Goal: Task Accomplishment & Management: Complete application form

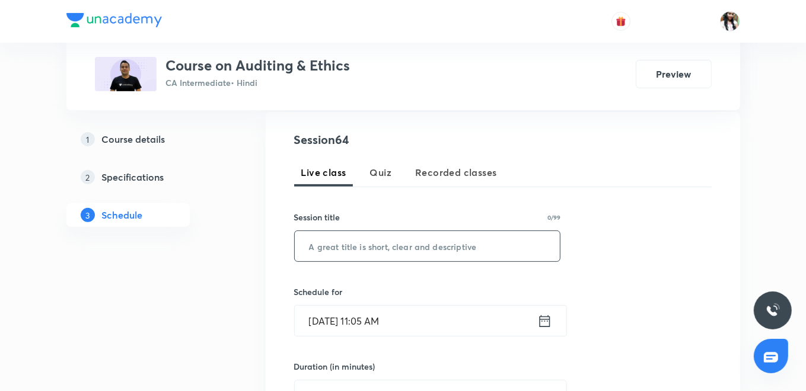
scroll to position [263, 0]
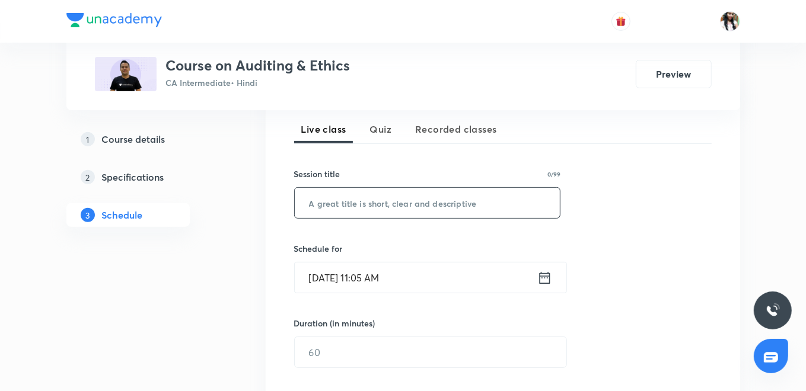
click at [400, 208] on input "text" at bounding box center [428, 203] width 266 height 30
paste input "Standards on Auditing Part-9"
type input "Standards on Auditing Part-9"
click at [545, 275] on icon at bounding box center [544, 278] width 11 height 12
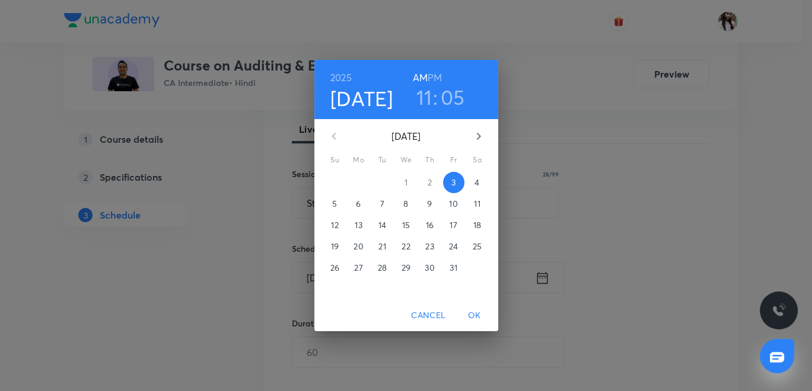
click at [425, 96] on h3 "11" at bounding box center [424, 97] width 16 height 25
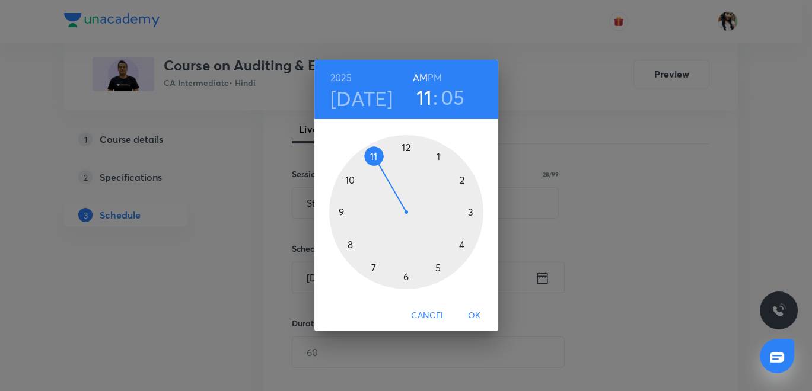
click at [436, 75] on h6 "PM" at bounding box center [435, 77] width 14 height 17
click at [463, 246] on div at bounding box center [406, 212] width 154 height 154
click at [405, 279] on div at bounding box center [406, 212] width 154 height 154
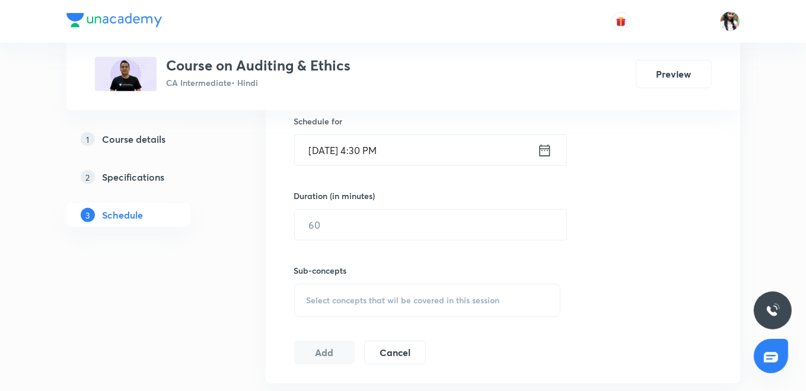
scroll to position [395, 0]
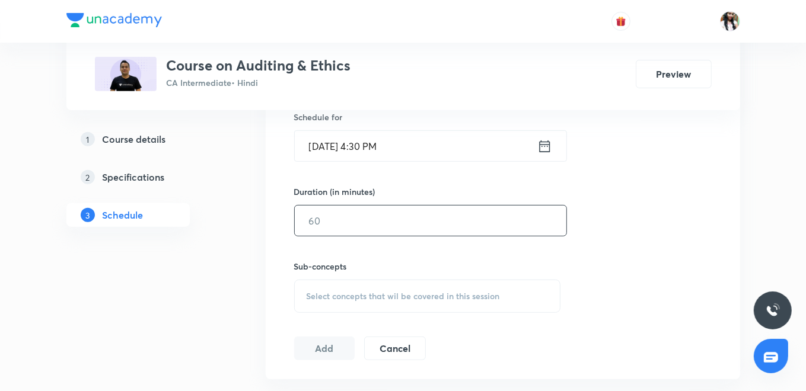
click at [346, 225] on input "text" at bounding box center [431, 221] width 272 height 30
type input "120"
drag, startPoint x: 460, startPoint y: 297, endPoint x: 444, endPoint y: 261, distance: 39.3
click at [460, 295] on span "Select concepts that wil be covered in this session" at bounding box center [403, 296] width 193 height 9
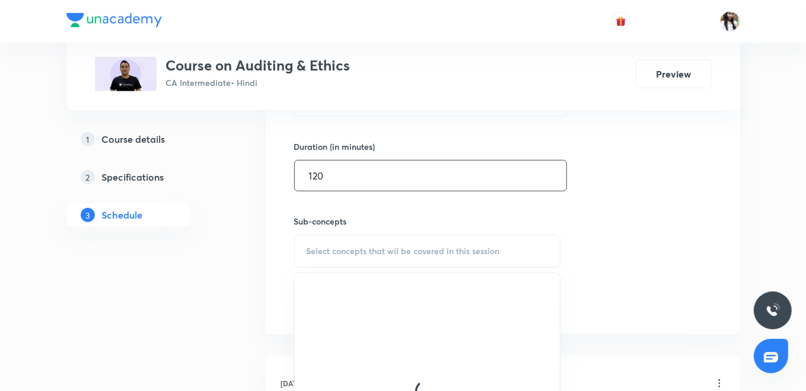
scroll to position [461, 0]
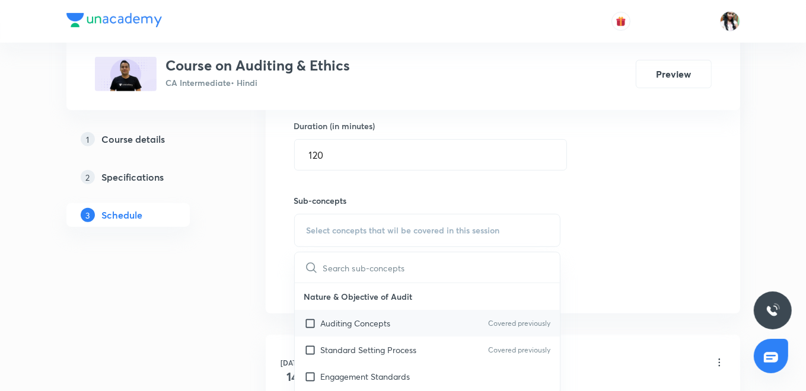
click at [384, 324] on p "Auditing Concepts" at bounding box center [356, 323] width 70 height 12
checkbox input "true"
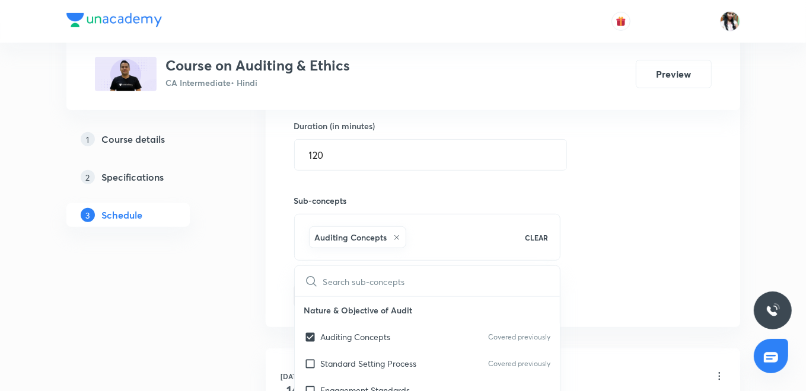
click at [268, 265] on div "Session 64 Live class Quiz Recorded classes Session title 28/99 Standards on Au…" at bounding box center [503, 99] width 475 height 456
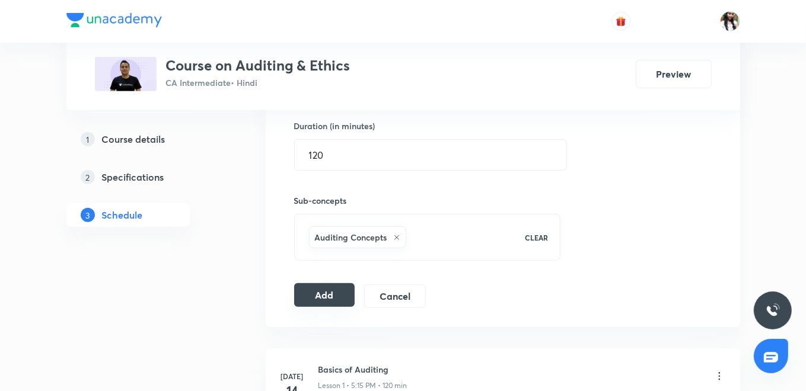
click at [330, 291] on button "Add" at bounding box center [324, 296] width 61 height 24
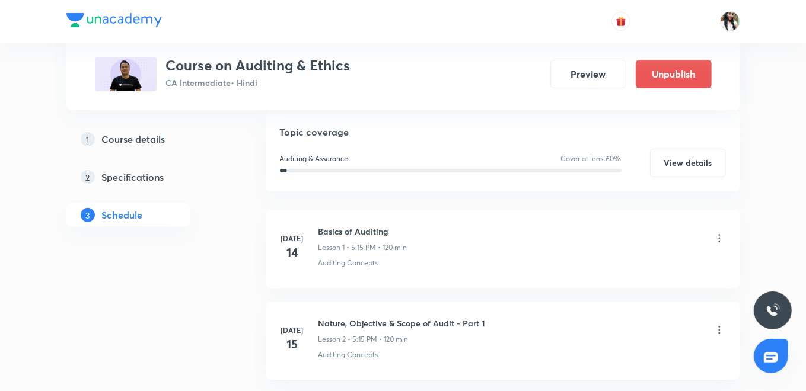
scroll to position [93, 0]
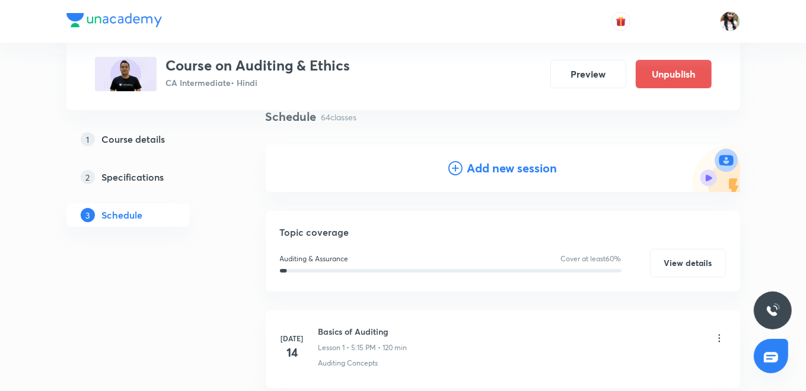
click at [526, 174] on h4 "Add new session" at bounding box center [512, 169] width 90 height 18
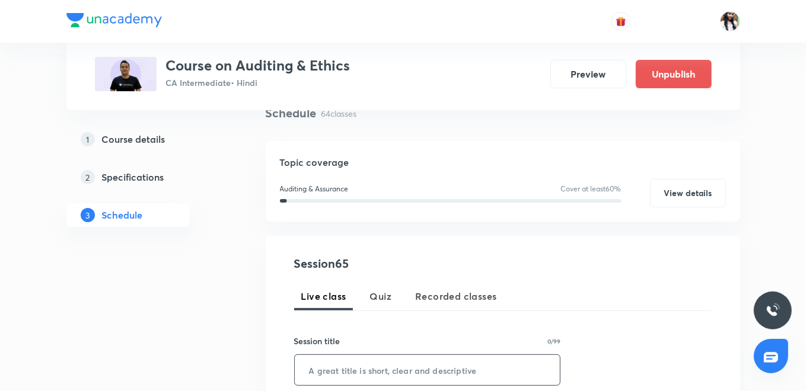
scroll to position [290, 0]
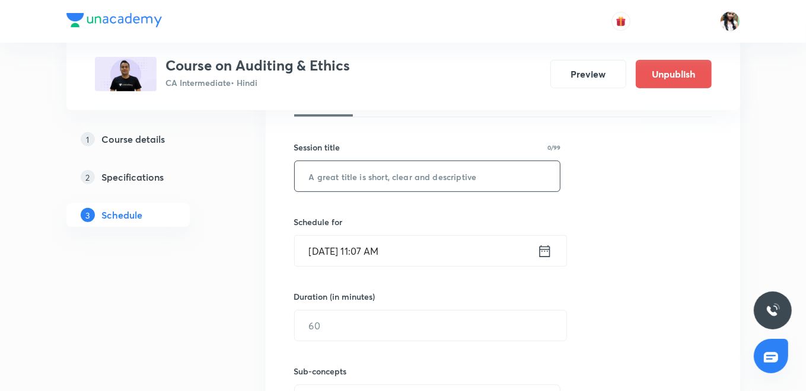
paste input "Standards on Auditing Part-10"
type input "Standards on Auditing Part-10"
click at [547, 247] on icon at bounding box center [544, 251] width 15 height 17
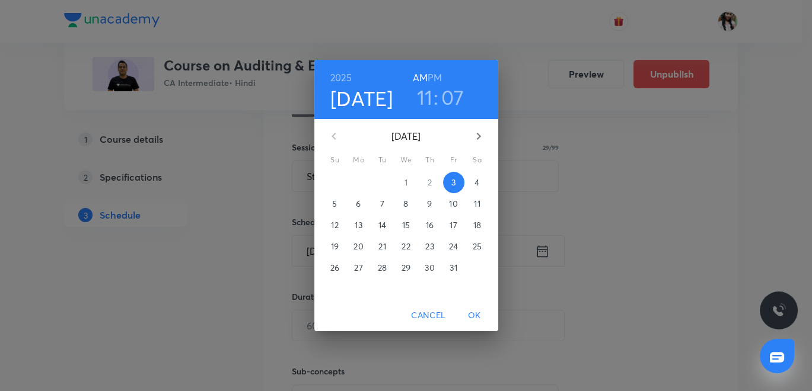
click at [475, 183] on p "4" at bounding box center [477, 183] width 5 height 12
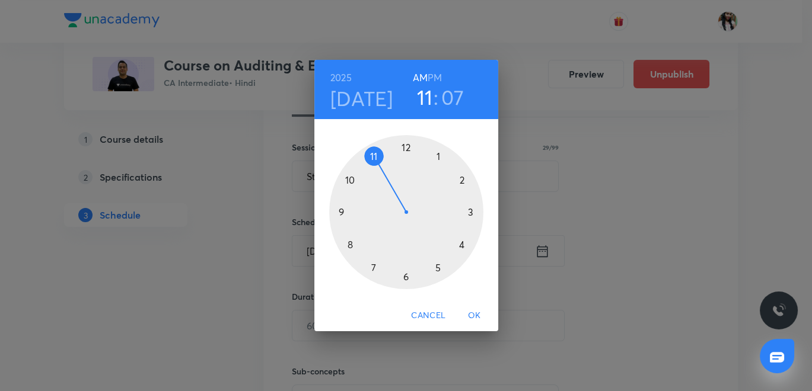
click at [435, 75] on h6 "PM" at bounding box center [435, 77] width 14 height 17
click at [459, 242] on div at bounding box center [406, 212] width 154 height 154
click at [405, 276] on div at bounding box center [406, 212] width 154 height 154
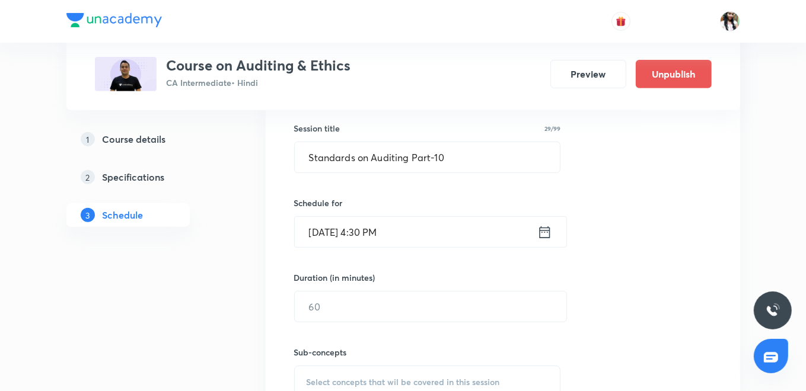
scroll to position [356, 0]
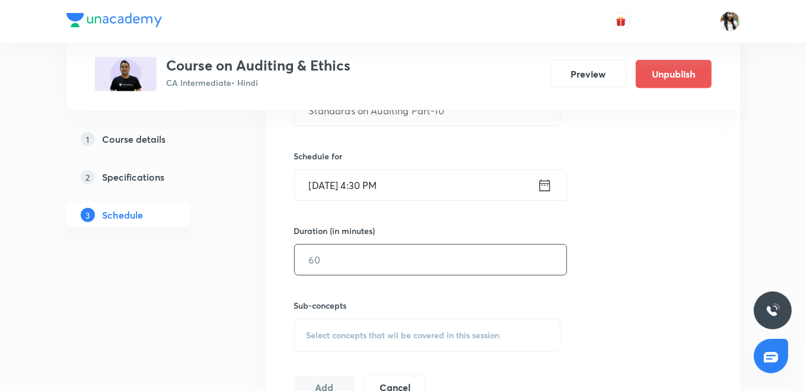
drag, startPoint x: 372, startPoint y: 262, endPoint x: 359, endPoint y: 241, distance: 24.7
click at [371, 262] on input "text" at bounding box center [431, 260] width 272 height 30
type input "120"
click at [362, 331] on span "Select concepts that wil be covered in this session" at bounding box center [403, 335] width 193 height 9
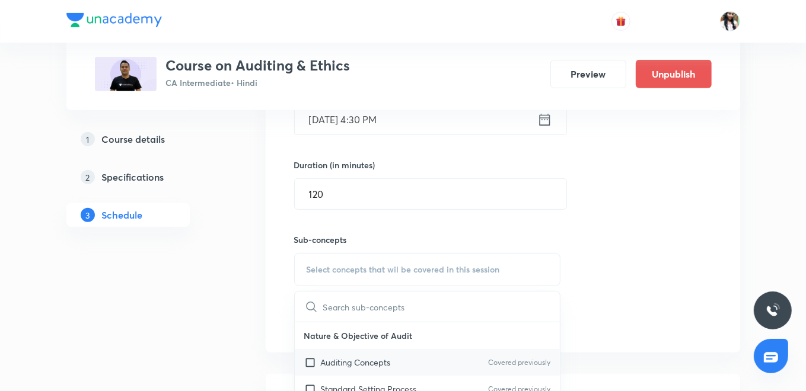
click at [368, 357] on p "Auditing Concepts" at bounding box center [356, 362] width 70 height 12
checkbox input "true"
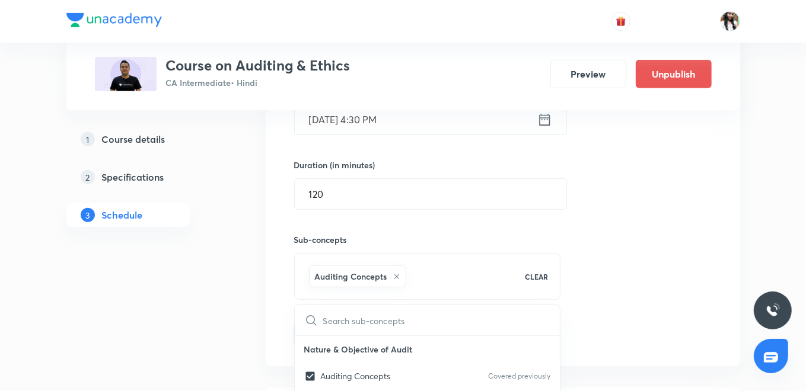
click at [287, 325] on div "Session 65 Live class Quiz Recorded classes Session title 29/99 Standards on Au…" at bounding box center [503, 138] width 475 height 456
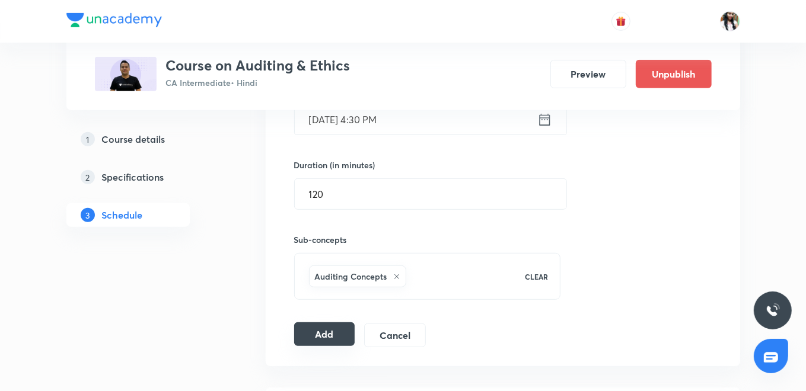
click at [321, 331] on button "Add" at bounding box center [324, 335] width 61 height 24
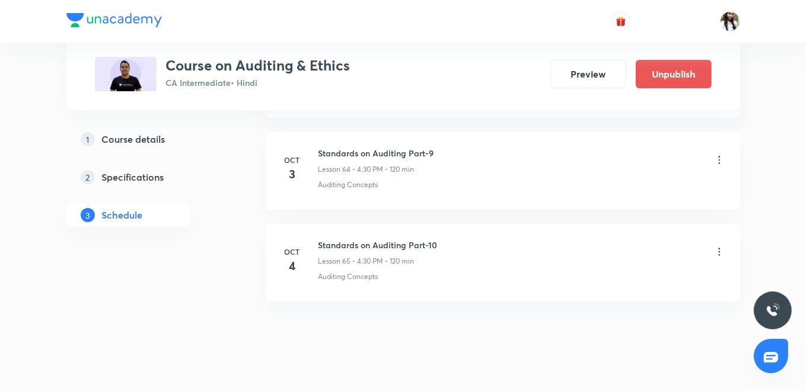
scroll to position [0, 0]
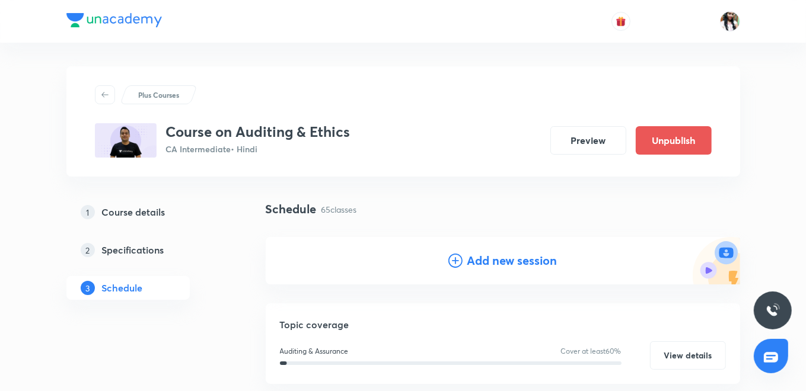
click at [518, 262] on h4 "Add new session" at bounding box center [512, 261] width 90 height 18
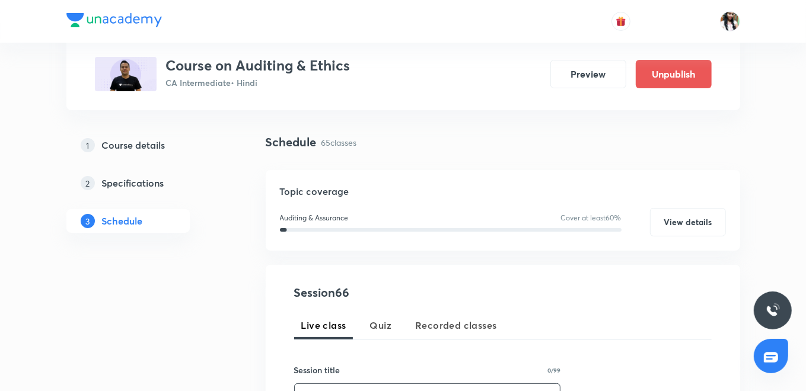
scroll to position [263, 0]
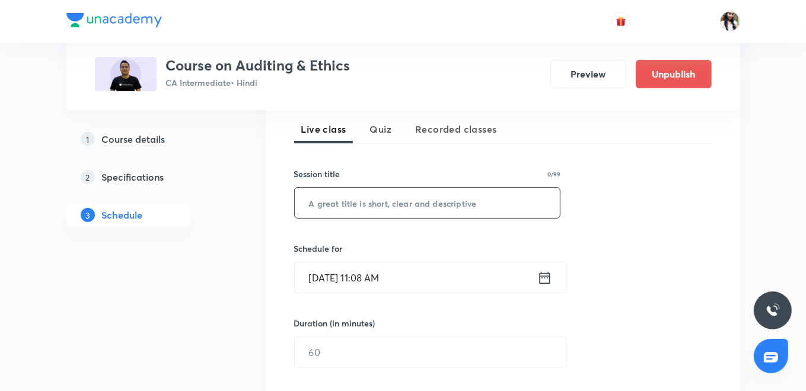
paste input "Standards on Auditing Part-11"
type input "Standards on Auditing Part-11"
click at [544, 274] on icon at bounding box center [544, 278] width 15 height 17
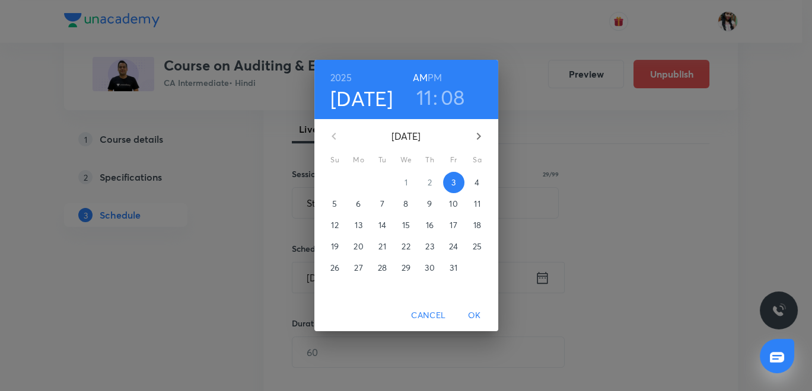
click at [359, 206] on p "6" at bounding box center [358, 204] width 5 height 12
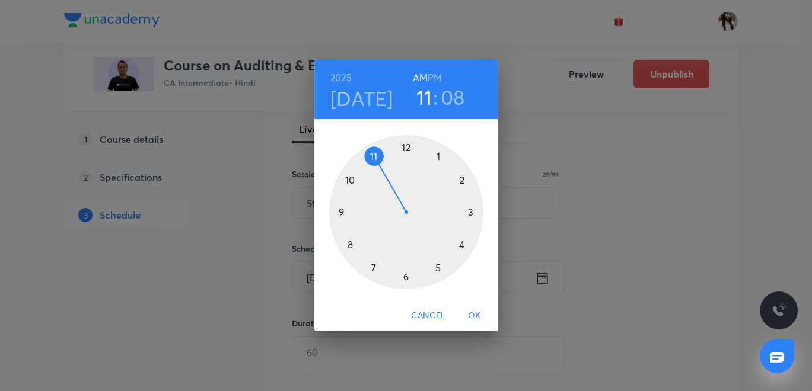
click at [436, 78] on h6 "PM" at bounding box center [435, 77] width 14 height 17
click at [462, 246] on div at bounding box center [406, 212] width 154 height 154
click at [405, 278] on div at bounding box center [406, 212] width 154 height 154
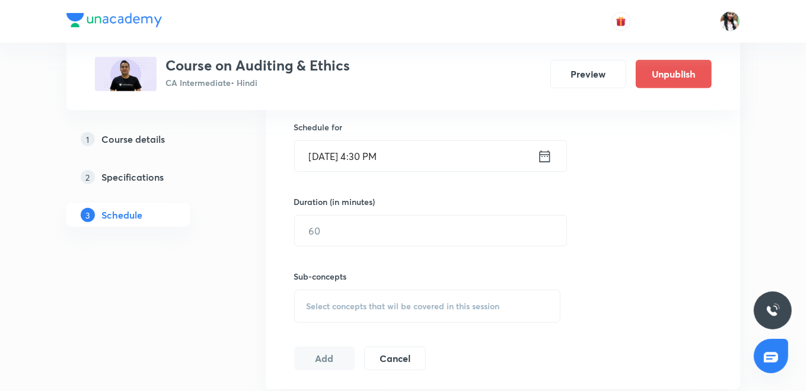
scroll to position [329, 0]
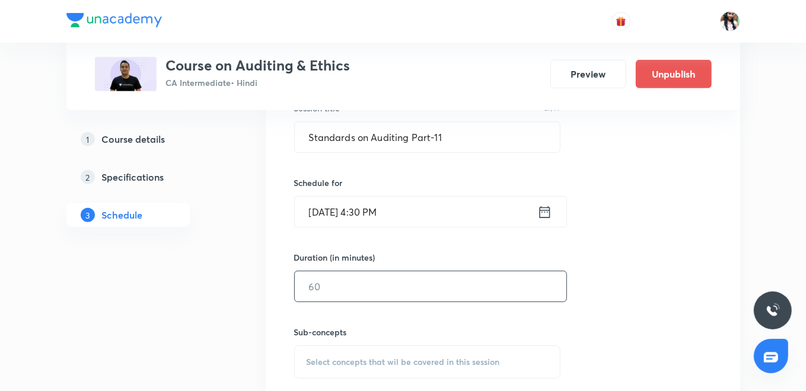
click at [361, 286] on input "text" at bounding box center [431, 287] width 272 height 30
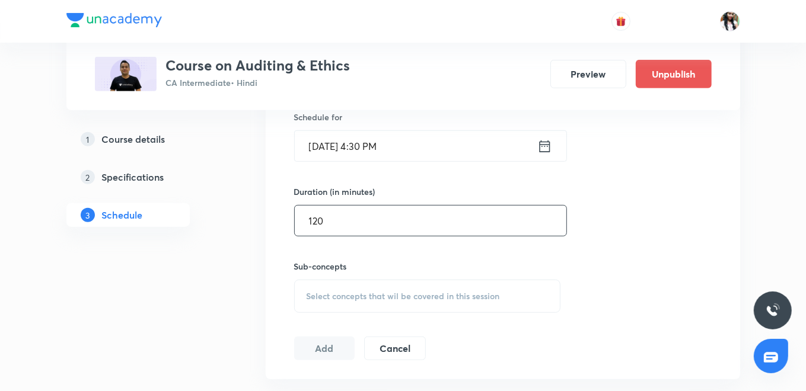
type input "120"
click at [351, 298] on span "Select concepts that wil be covered in this session" at bounding box center [403, 296] width 193 height 9
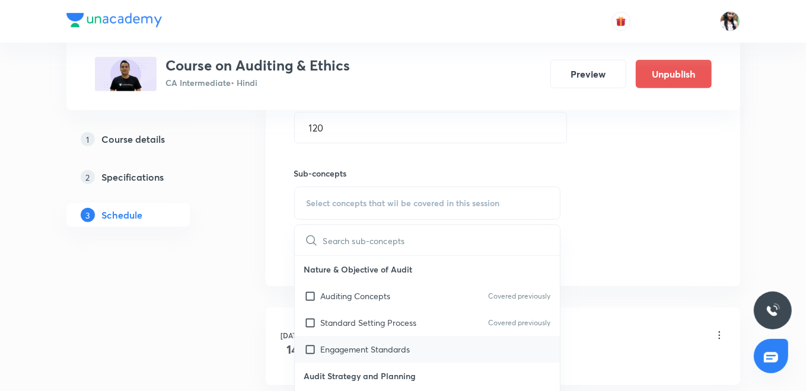
scroll to position [527, 0]
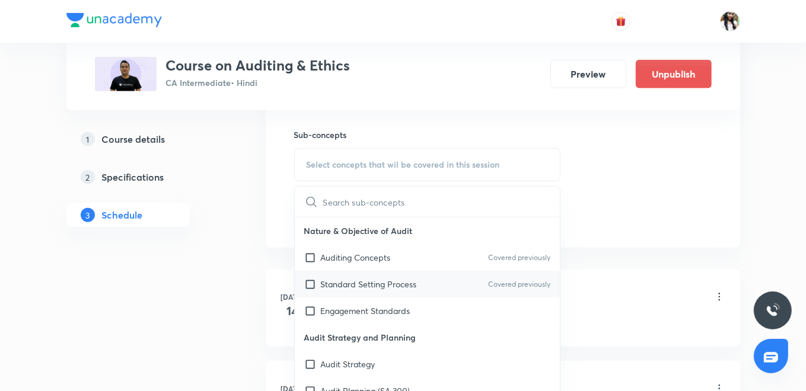
click at [344, 271] on div "Standard Setting Process Covered previously" at bounding box center [428, 284] width 266 height 27
checkbox input "true"
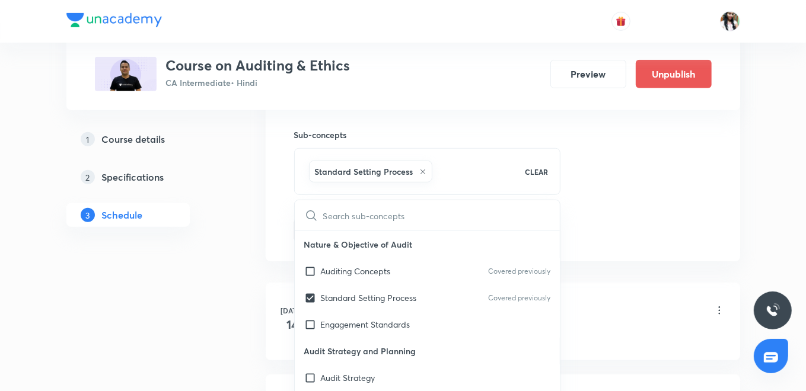
click at [278, 254] on div "Session 66 Live class Quiz Recorded classes Session title 29/99 Standards on Au…" at bounding box center [503, 33] width 475 height 456
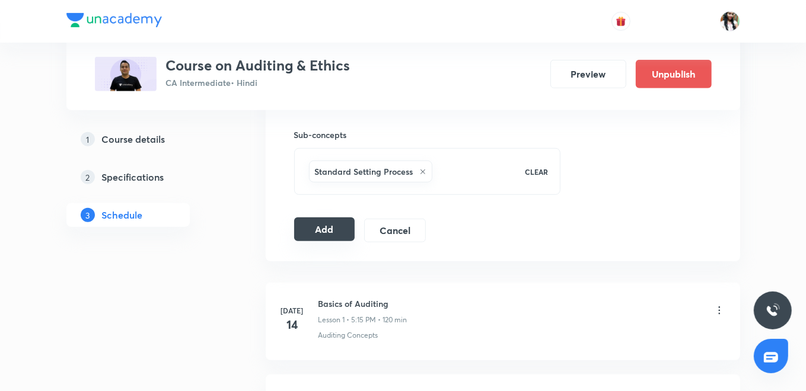
click at [319, 225] on button "Add" at bounding box center [324, 230] width 61 height 24
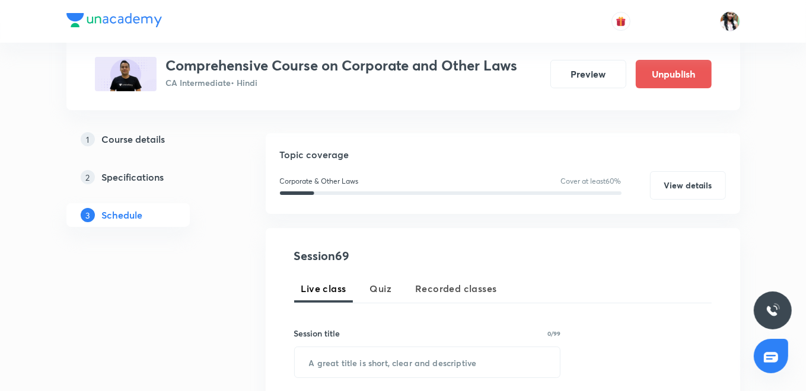
scroll to position [235, 0]
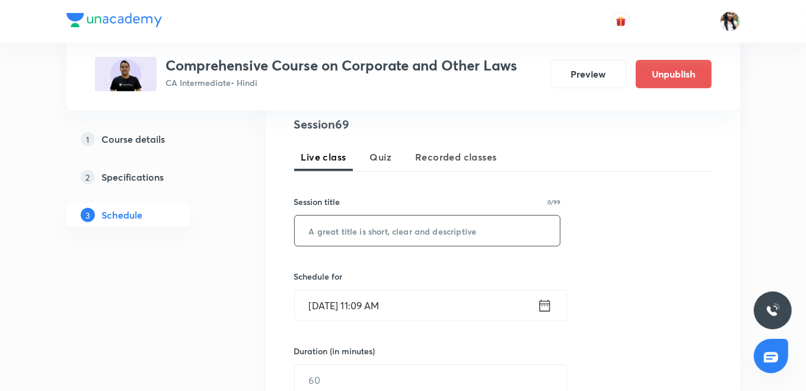
paste input "Audit & Auditors Part-2"
type input "Audit & Auditors Part-2"
click at [546, 304] on icon at bounding box center [544, 306] width 15 height 17
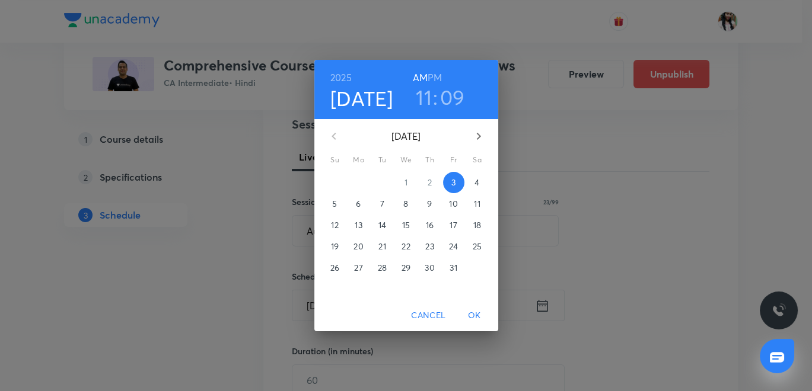
click at [472, 178] on span "4" at bounding box center [477, 183] width 21 height 12
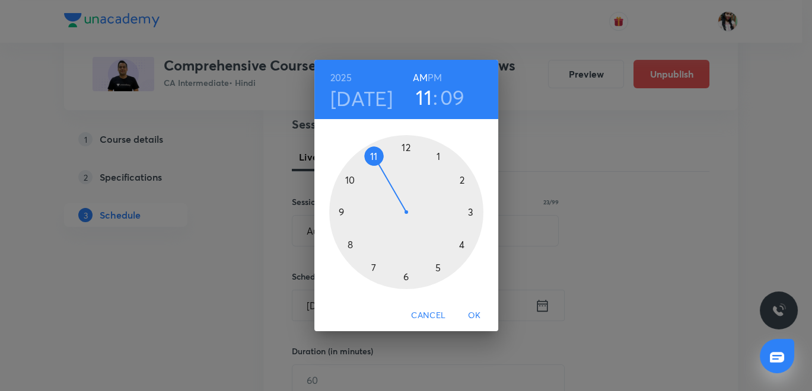
click at [351, 176] on div at bounding box center [406, 212] width 154 height 154
click at [467, 212] on div at bounding box center [406, 212] width 154 height 154
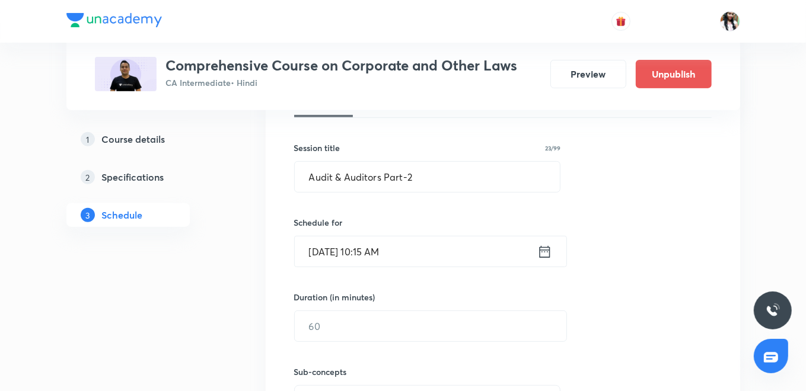
scroll to position [301, 0]
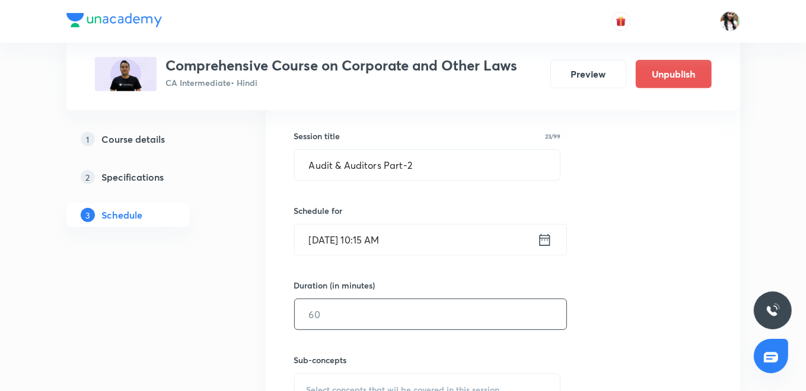
click at [357, 311] on input "text" at bounding box center [431, 315] width 272 height 30
type input "120"
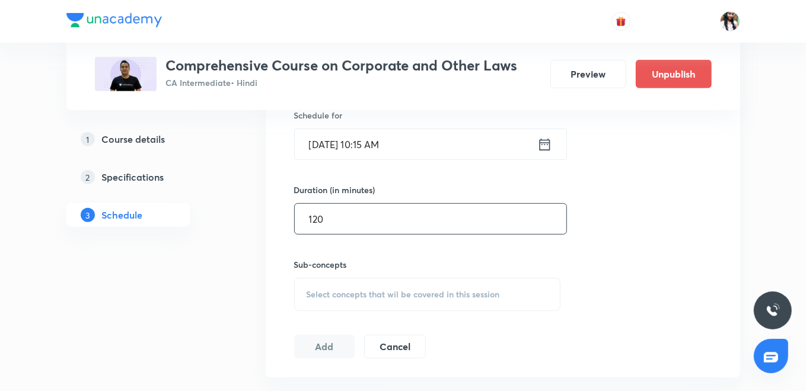
scroll to position [368, 0]
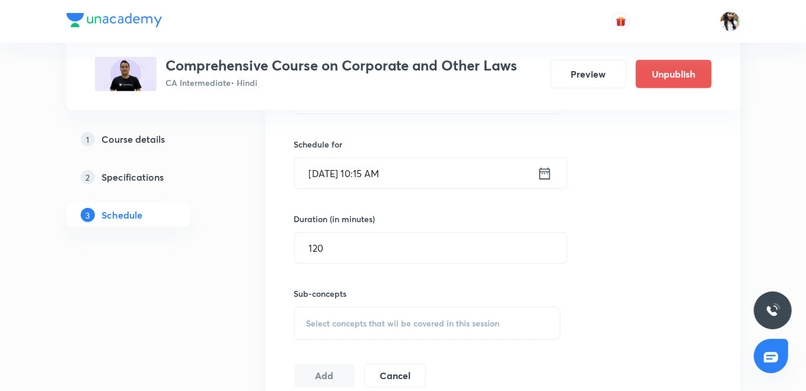
click at [364, 311] on div "Select concepts that wil be covered in this session" at bounding box center [427, 323] width 267 height 33
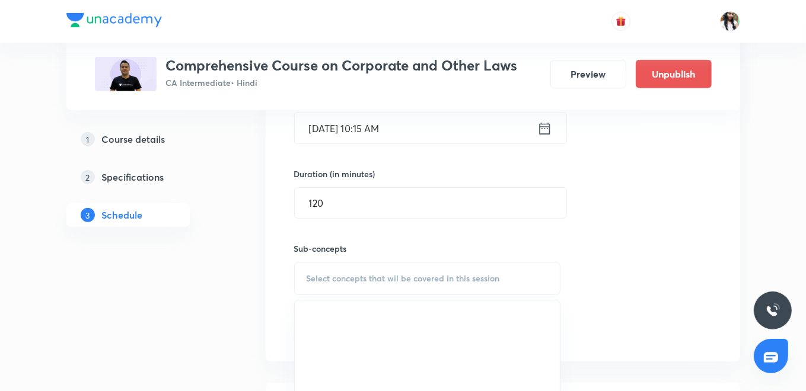
scroll to position [434, 0]
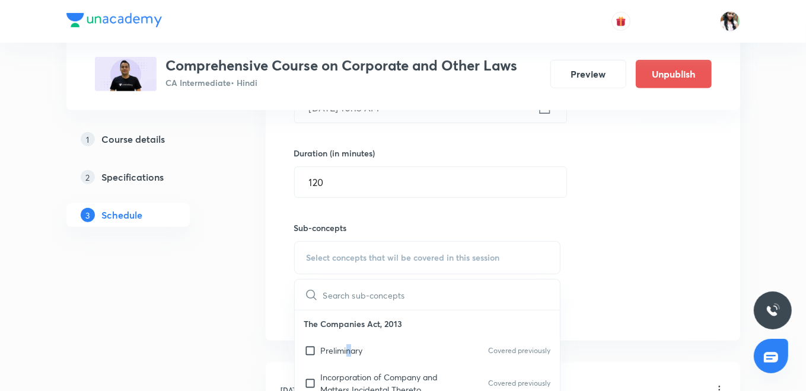
drag, startPoint x: 349, startPoint y: 345, endPoint x: 301, endPoint y: 327, distance: 51.4
click at [348, 346] on div "Preliminary Covered previously" at bounding box center [428, 351] width 266 height 27
checkbox input "true"
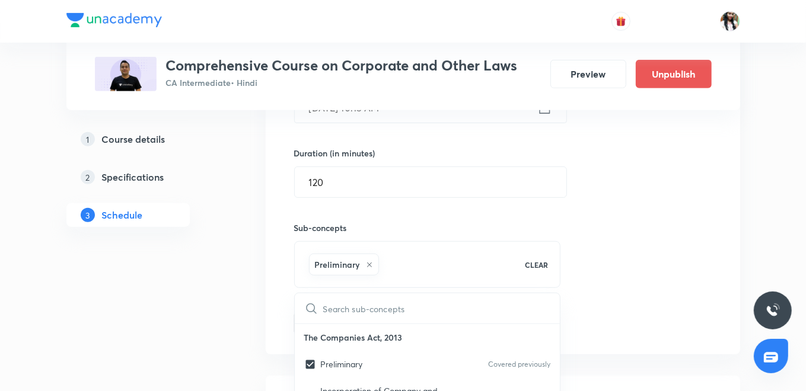
drag, startPoint x: 301, startPoint y: 327, endPoint x: 269, endPoint y: 308, distance: 36.7
click at [269, 308] on div "Session 69 Live class Quiz Recorded classes Session title 23/99 Audit & Auditor…" at bounding box center [503, 127] width 475 height 456
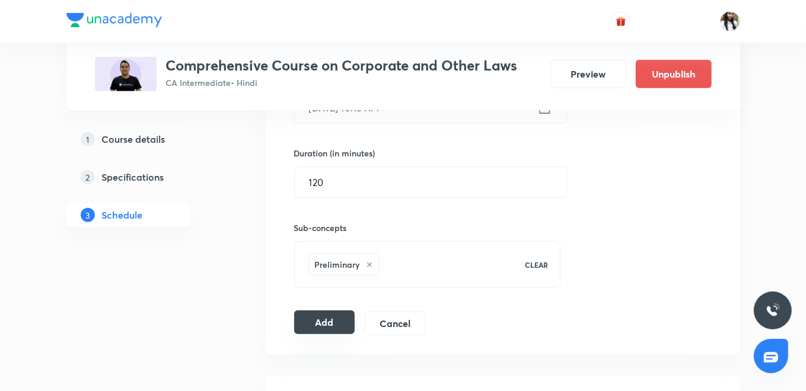
click at [324, 316] on button "Add" at bounding box center [324, 323] width 61 height 24
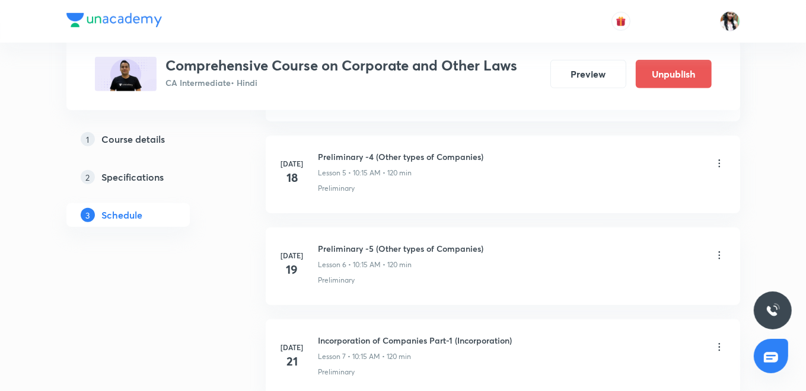
scroll to position [0, 0]
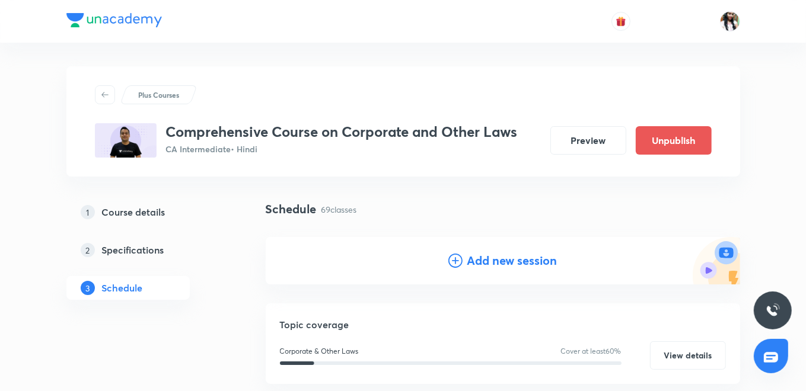
click at [539, 266] on h4 "Add new session" at bounding box center [512, 261] width 90 height 18
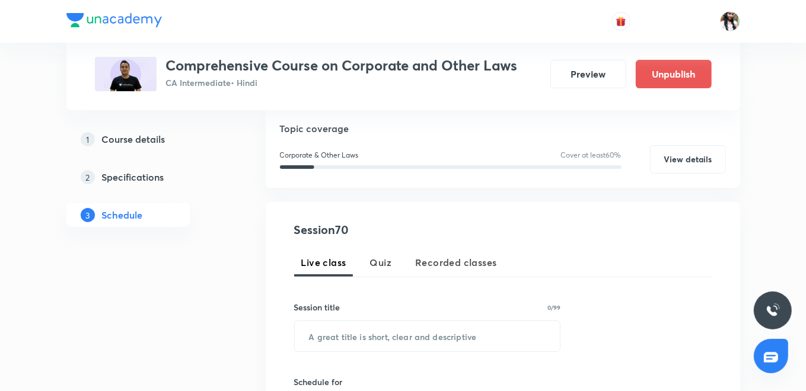
scroll to position [132, 0]
paste input "Audit & Auditors Part-3"
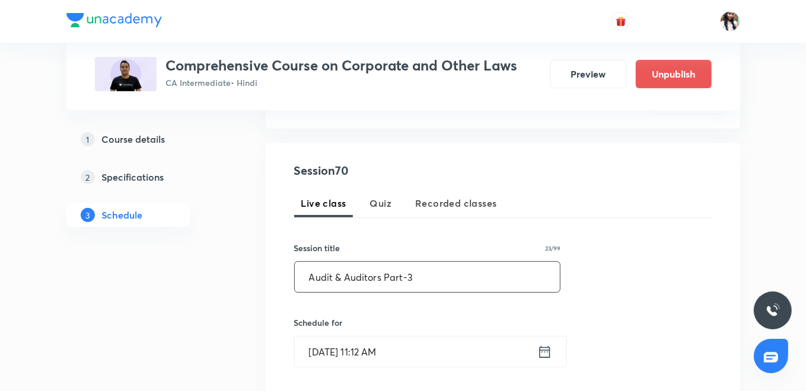
scroll to position [263, 0]
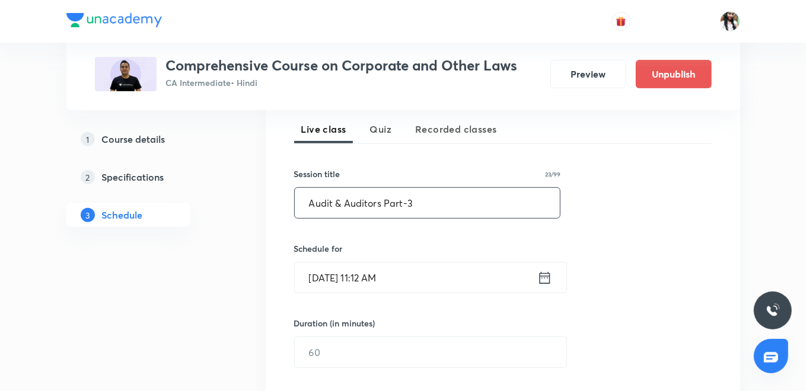
type input "Audit & Auditors Part-3"
click at [546, 276] on icon at bounding box center [544, 278] width 15 height 17
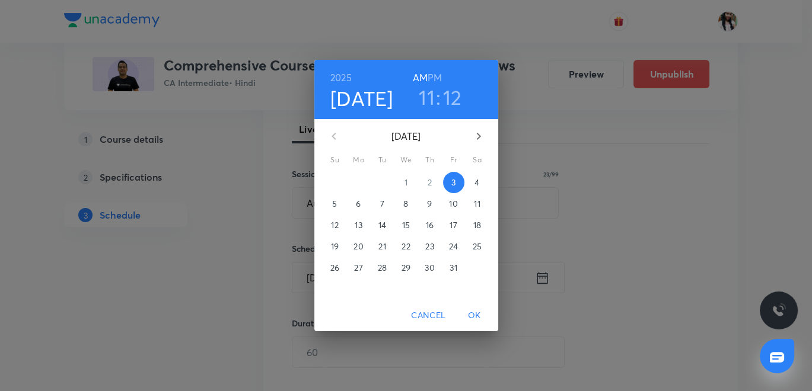
click at [359, 206] on p "6" at bounding box center [358, 204] width 5 height 12
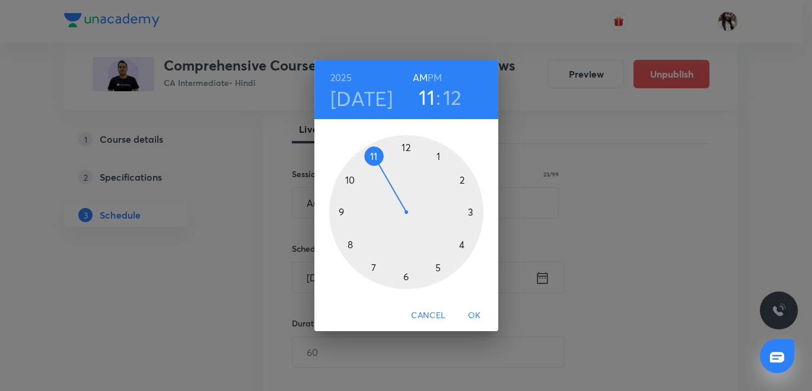
click at [351, 180] on div at bounding box center [406, 212] width 154 height 154
click at [475, 214] on div at bounding box center [406, 212] width 154 height 154
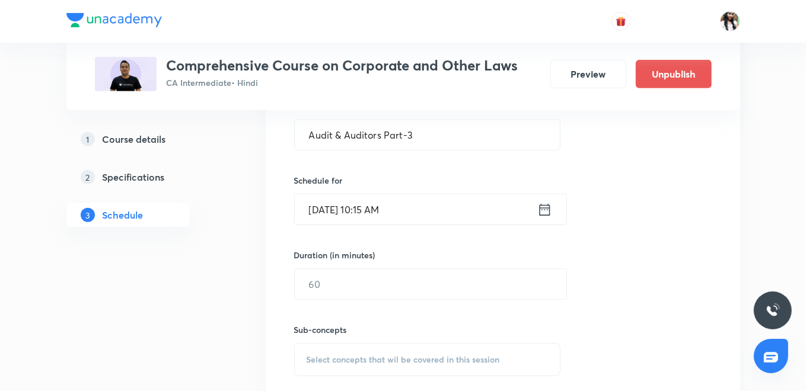
scroll to position [395, 0]
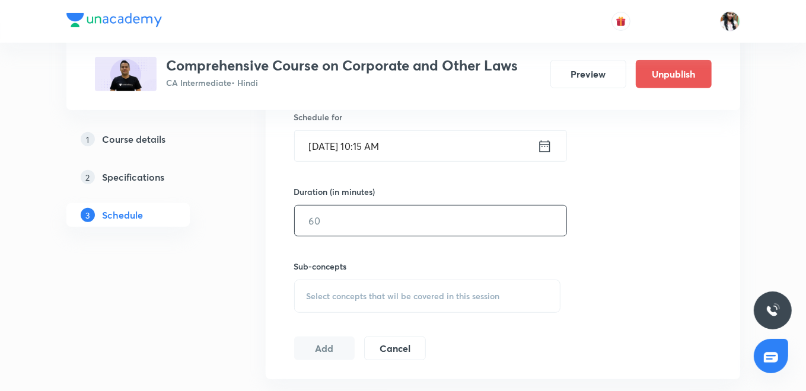
click at [382, 217] on input "text" at bounding box center [431, 221] width 272 height 30
type input "120"
click at [400, 295] on span "Select concepts that wil be covered in this session" at bounding box center [403, 296] width 193 height 9
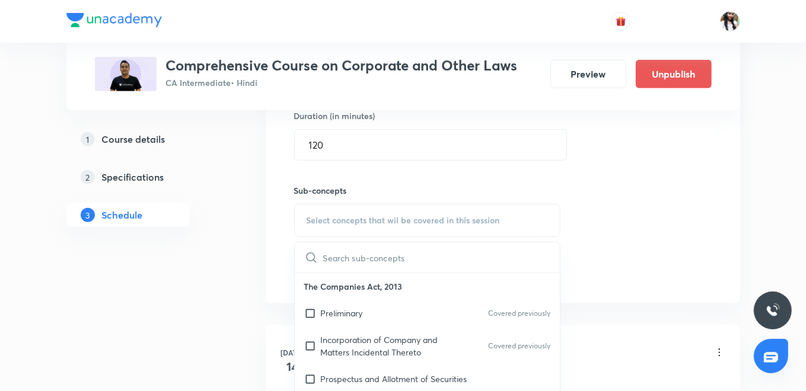
scroll to position [527, 0]
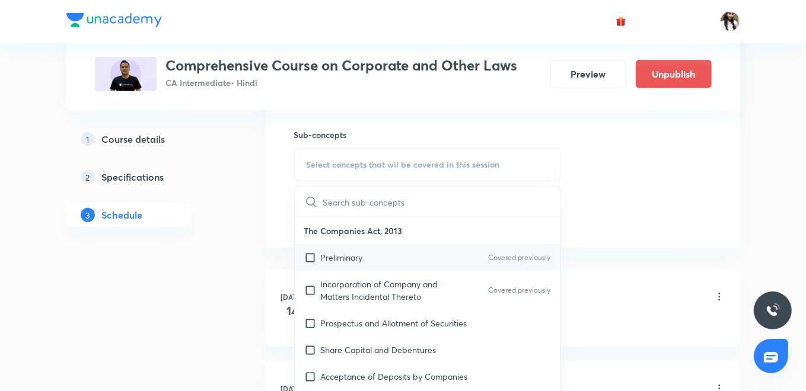
click at [376, 256] on div "Preliminary Covered previously" at bounding box center [428, 257] width 266 height 27
checkbox input "true"
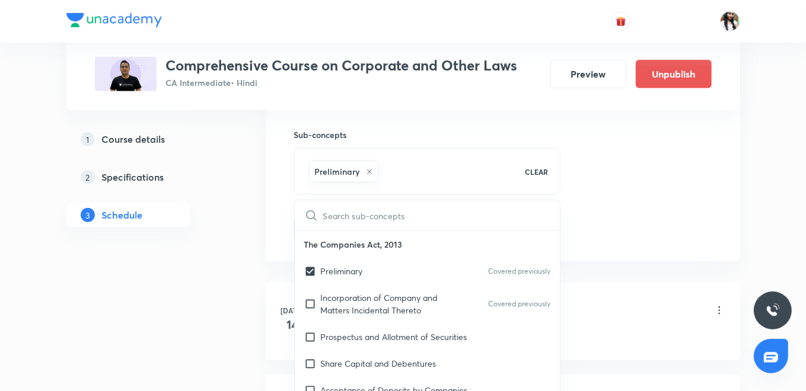
click at [269, 207] on div "Session 70 Live class Quiz Recorded classes Session title 23/99 Audit & Auditor…" at bounding box center [503, 33] width 475 height 456
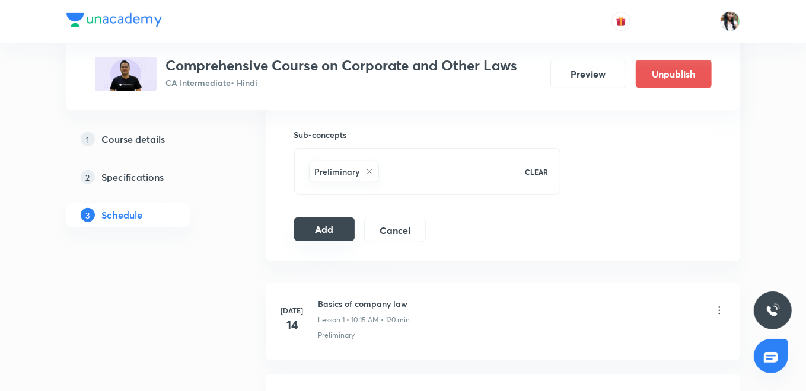
click at [321, 230] on button "Add" at bounding box center [324, 230] width 61 height 24
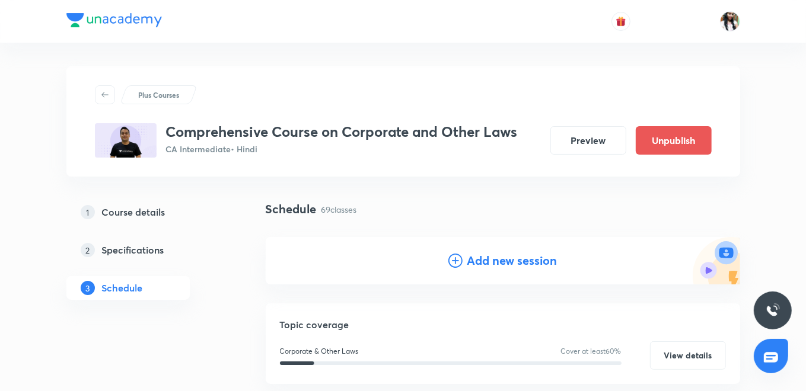
scroll to position [0, 0]
drag, startPoint x: 482, startPoint y: 264, endPoint x: 447, endPoint y: 221, distance: 55.2
click at [482, 264] on h4 "Add new session" at bounding box center [512, 261] width 90 height 18
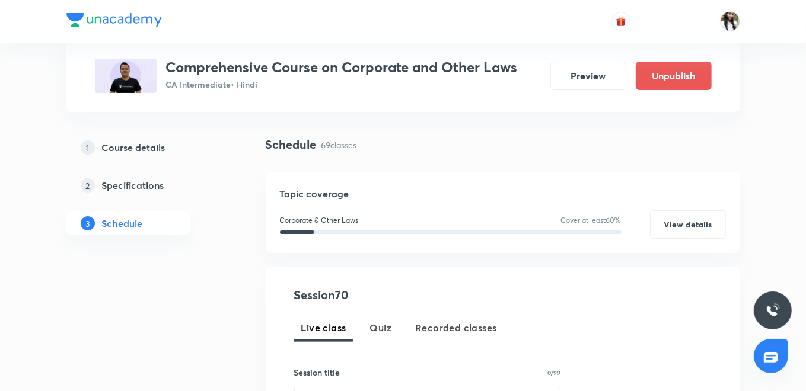
scroll to position [132, 0]
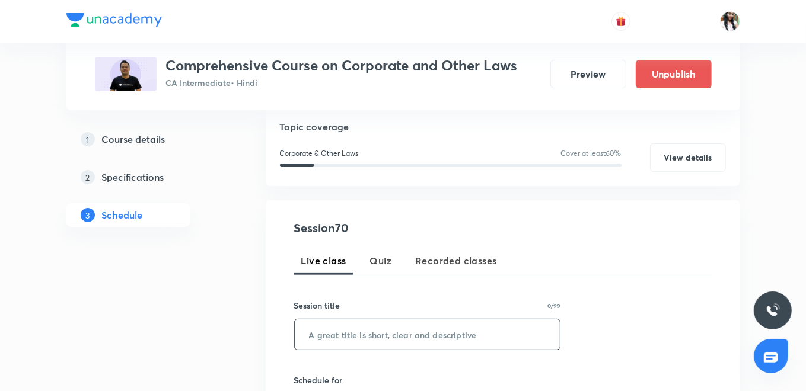
paste input "Audit & Auditors Part-4"
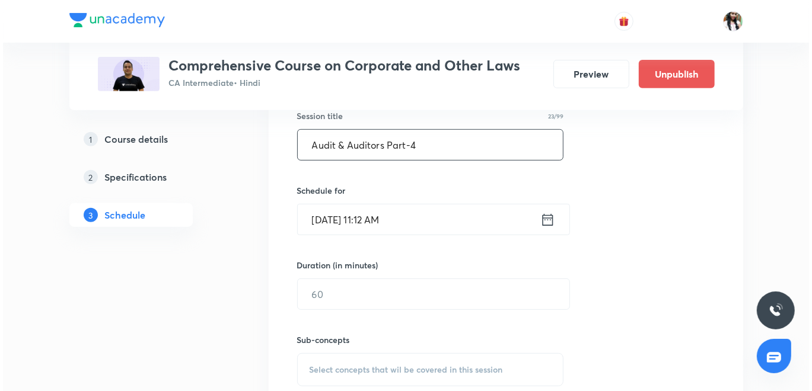
scroll to position [329, 0]
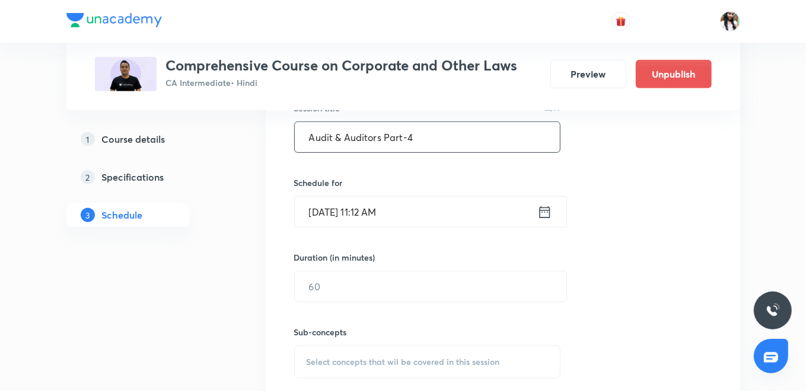
type input "Audit & Auditors Part-4"
click at [549, 214] on icon at bounding box center [544, 212] width 15 height 17
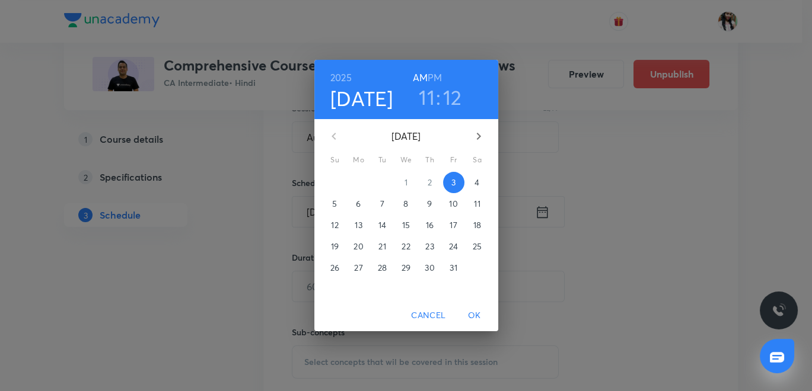
click at [378, 199] on span "7" at bounding box center [382, 204] width 21 height 12
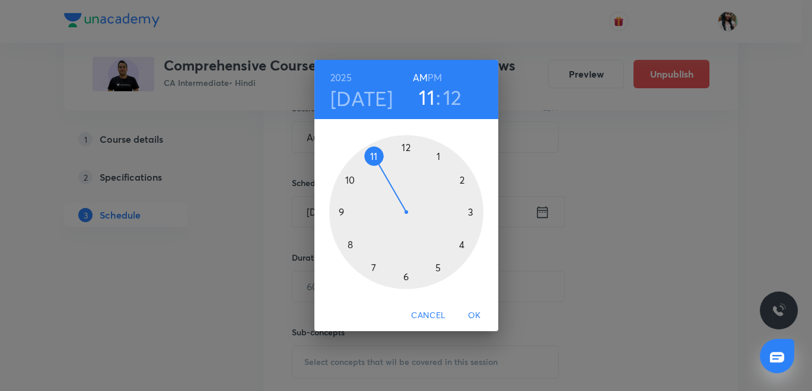
click at [352, 179] on div at bounding box center [406, 212] width 154 height 154
click at [472, 212] on div at bounding box center [406, 212] width 154 height 154
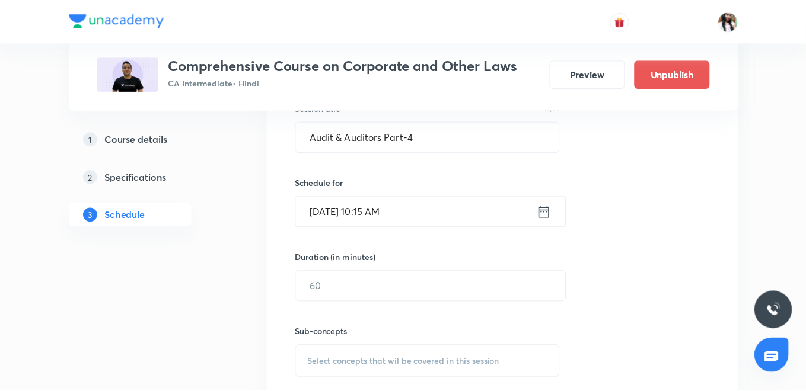
scroll to position [395, 0]
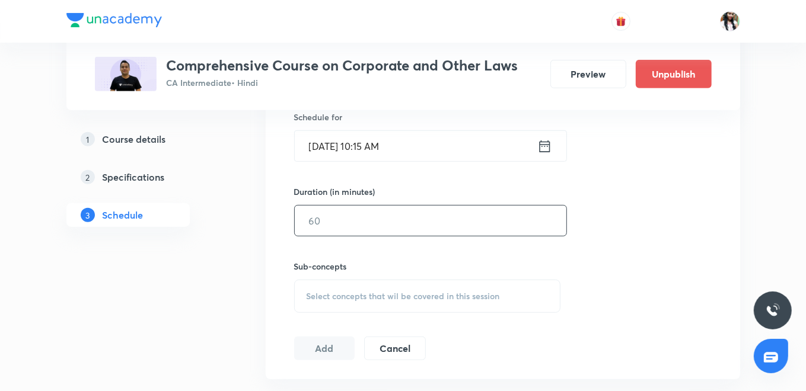
click at [367, 219] on input "text" at bounding box center [431, 221] width 272 height 30
type input "120"
click at [376, 303] on div "Select concepts that wil be covered in this session" at bounding box center [427, 296] width 267 height 33
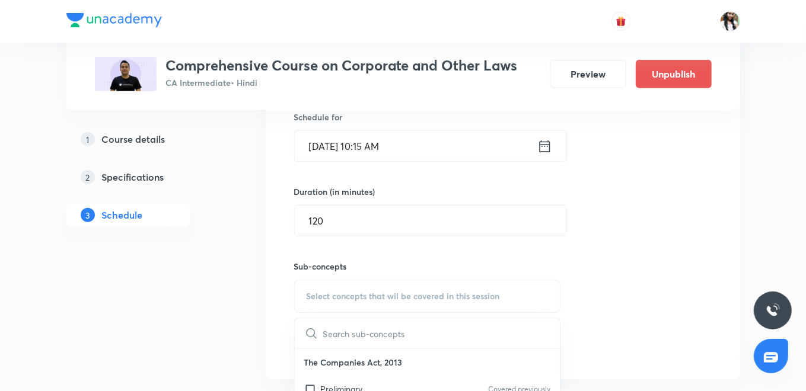
scroll to position [461, 0]
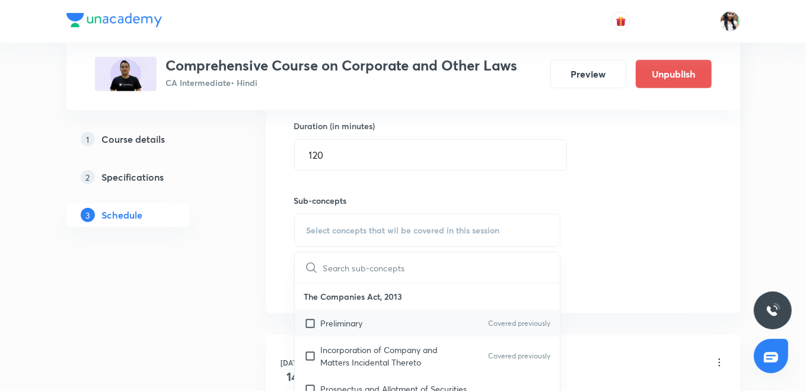
click at [362, 317] on p "Preliminary" at bounding box center [342, 323] width 42 height 12
checkbox input "true"
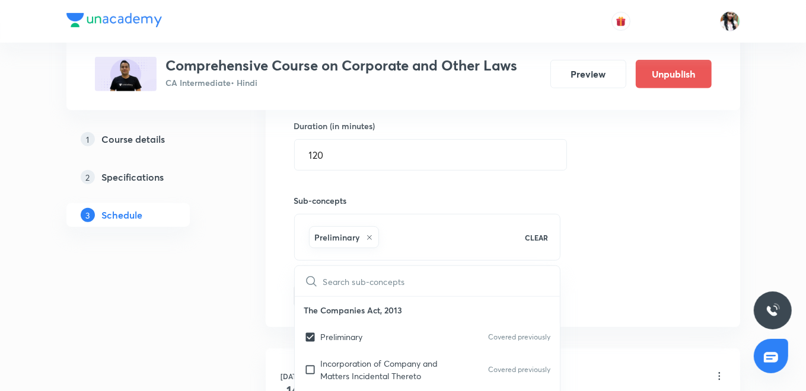
click at [269, 291] on div "Session 71 Live class Quiz Recorded classes Session title 23/99 Audit & Auditor…" at bounding box center [503, 99] width 475 height 456
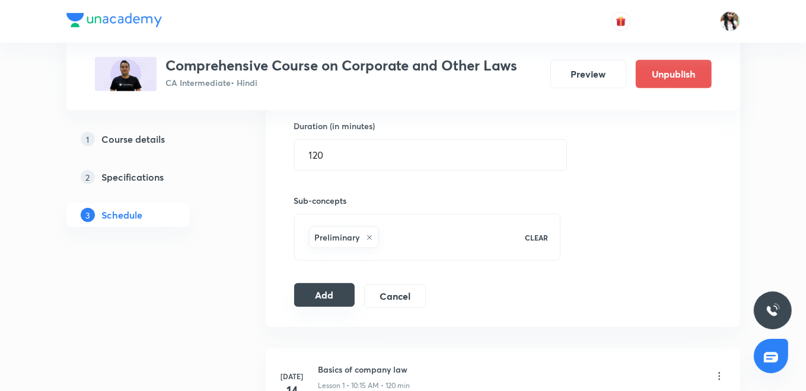
click at [327, 297] on button "Add" at bounding box center [324, 296] width 61 height 24
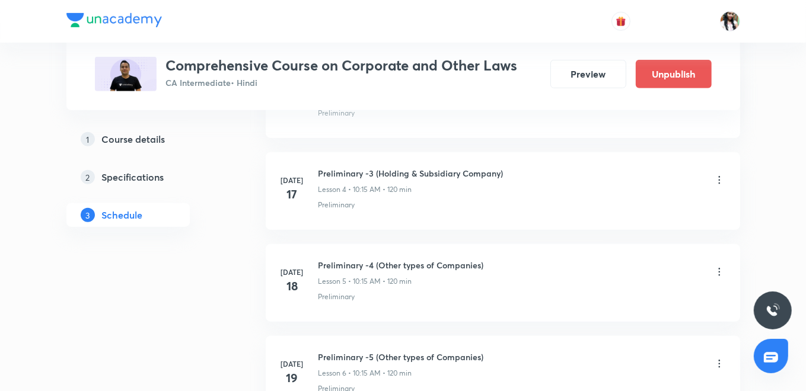
scroll to position [125, 0]
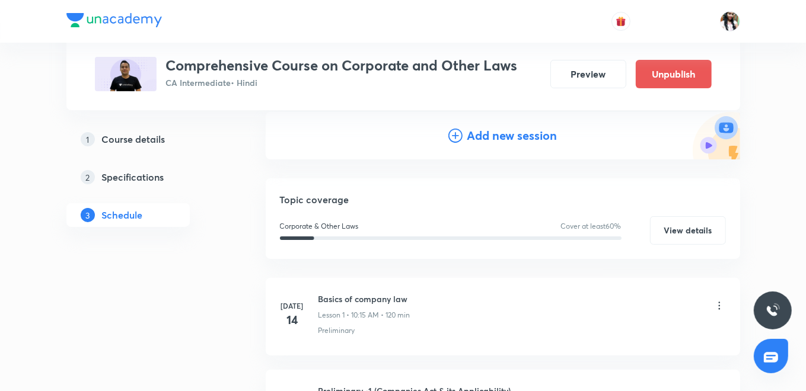
click at [477, 137] on h4 "Add new session" at bounding box center [512, 136] width 90 height 18
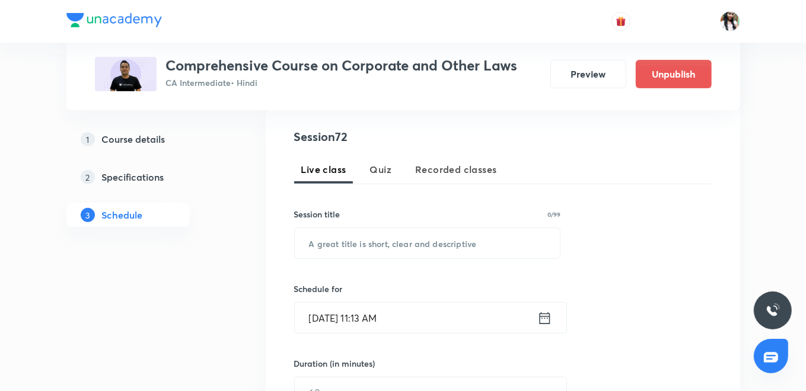
scroll to position [257, 0]
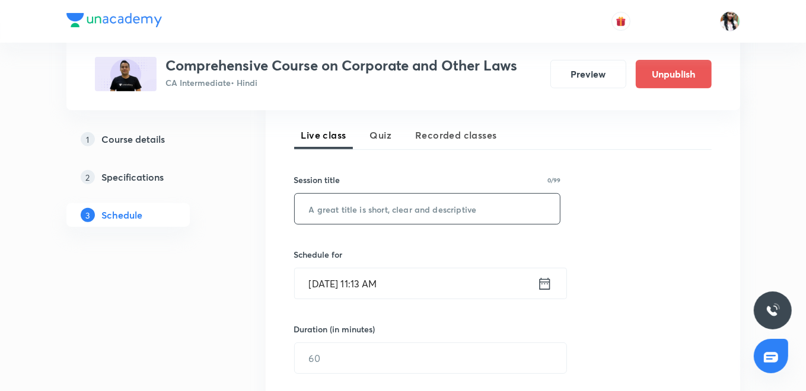
paste input "Audit & Auditors Part-5"
type input "Audit & Auditors Part-5"
click at [543, 284] on icon at bounding box center [544, 284] width 15 height 17
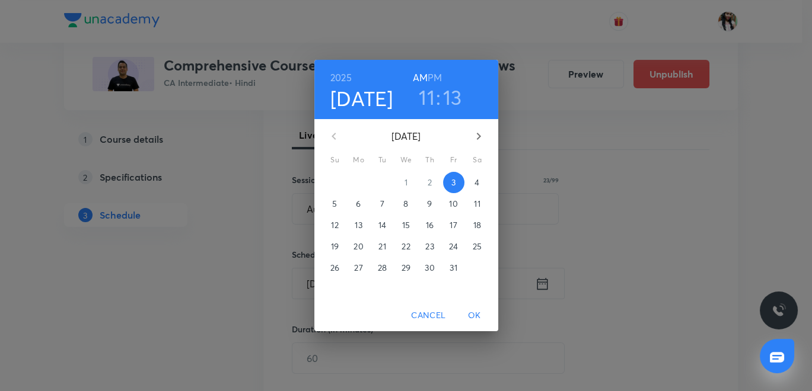
click at [410, 205] on span "8" at bounding box center [406, 204] width 21 height 12
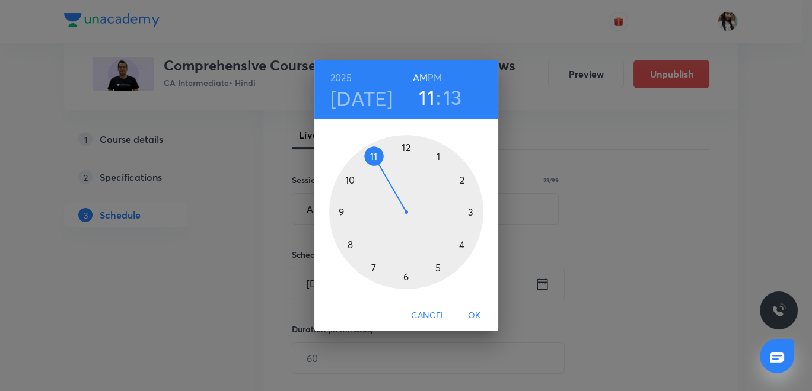
click at [349, 180] on div at bounding box center [406, 212] width 154 height 154
click at [467, 210] on div at bounding box center [406, 212] width 154 height 154
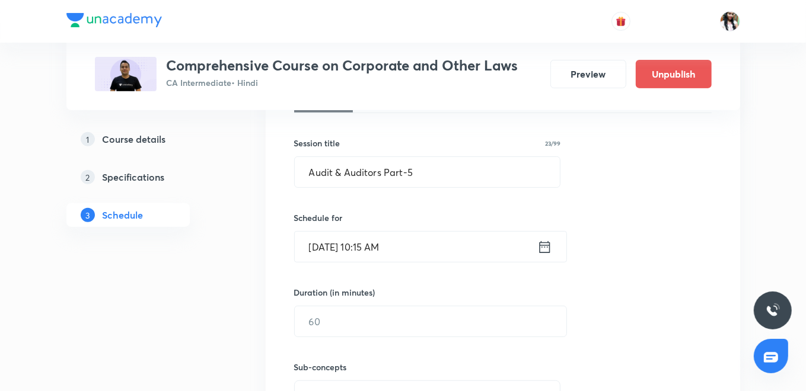
scroll to position [323, 0]
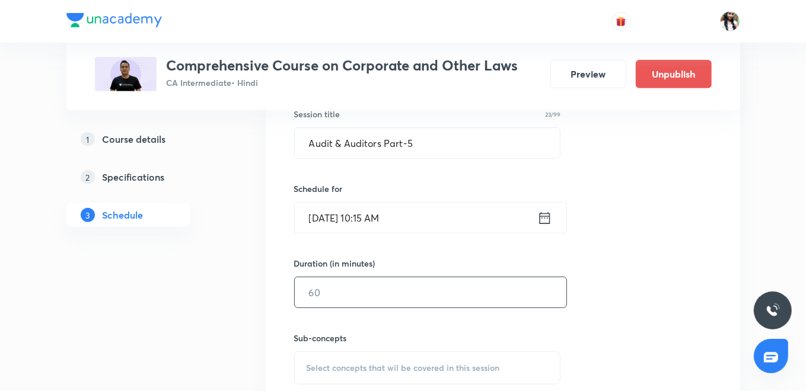
click at [394, 297] on input "text" at bounding box center [431, 293] width 272 height 30
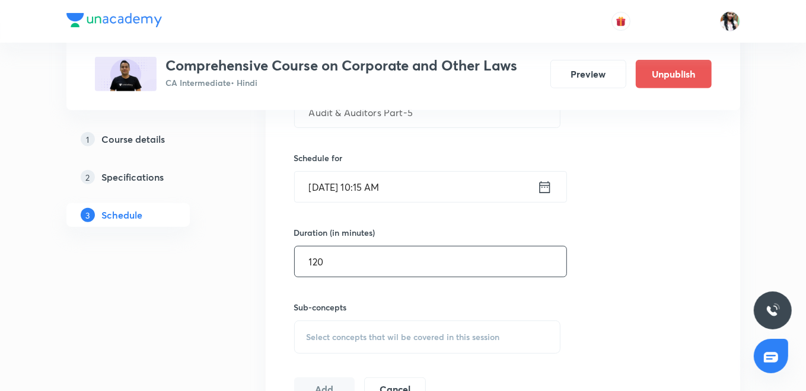
scroll to position [455, 0]
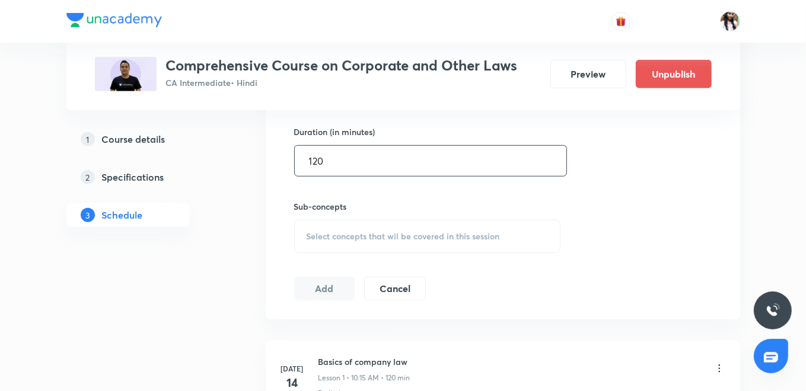
type input "120"
click at [380, 233] on span "Select concepts that wil be covered in this session" at bounding box center [403, 236] width 193 height 9
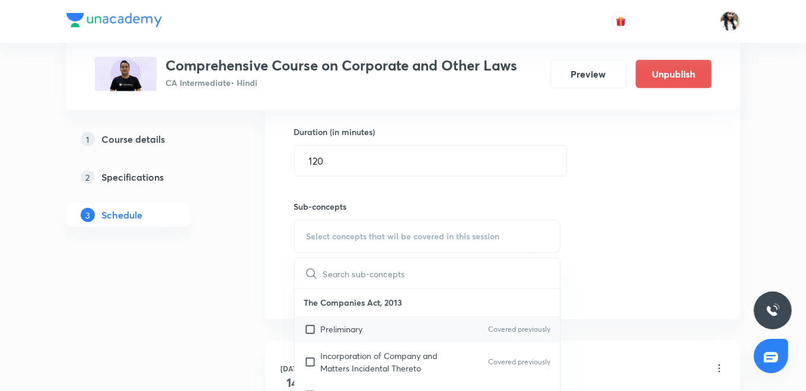
click at [351, 323] on p "Preliminary" at bounding box center [342, 329] width 42 height 12
checkbox input "true"
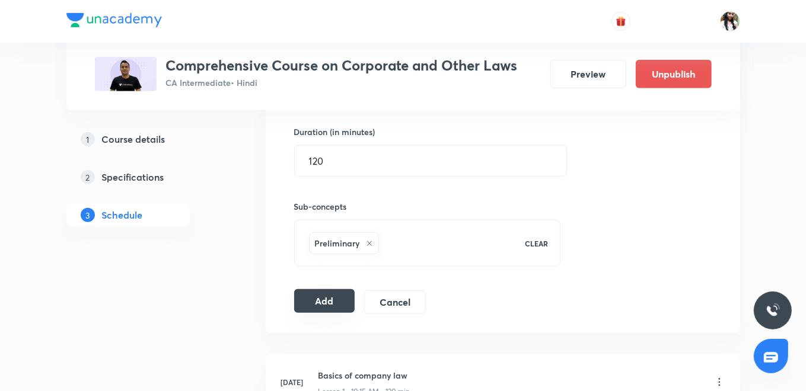
click at [324, 301] on button "Add" at bounding box center [324, 301] width 61 height 24
